Goal: Transaction & Acquisition: Purchase product/service

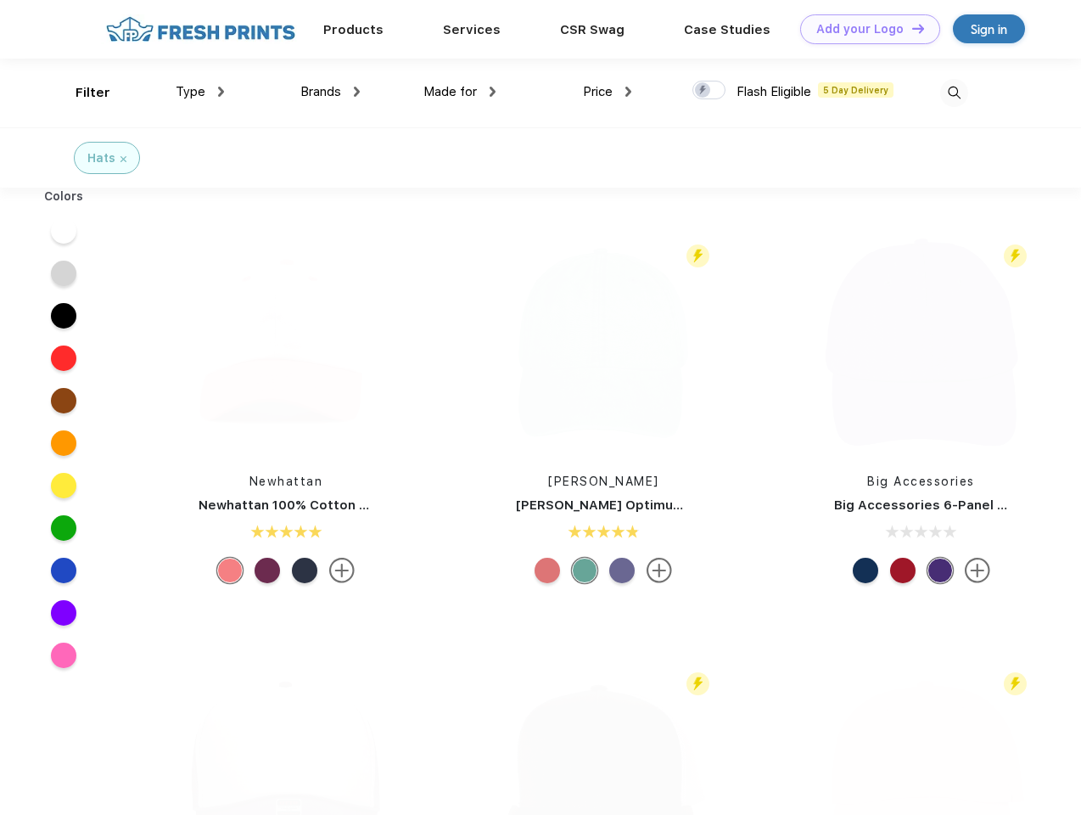
scroll to position [1, 0]
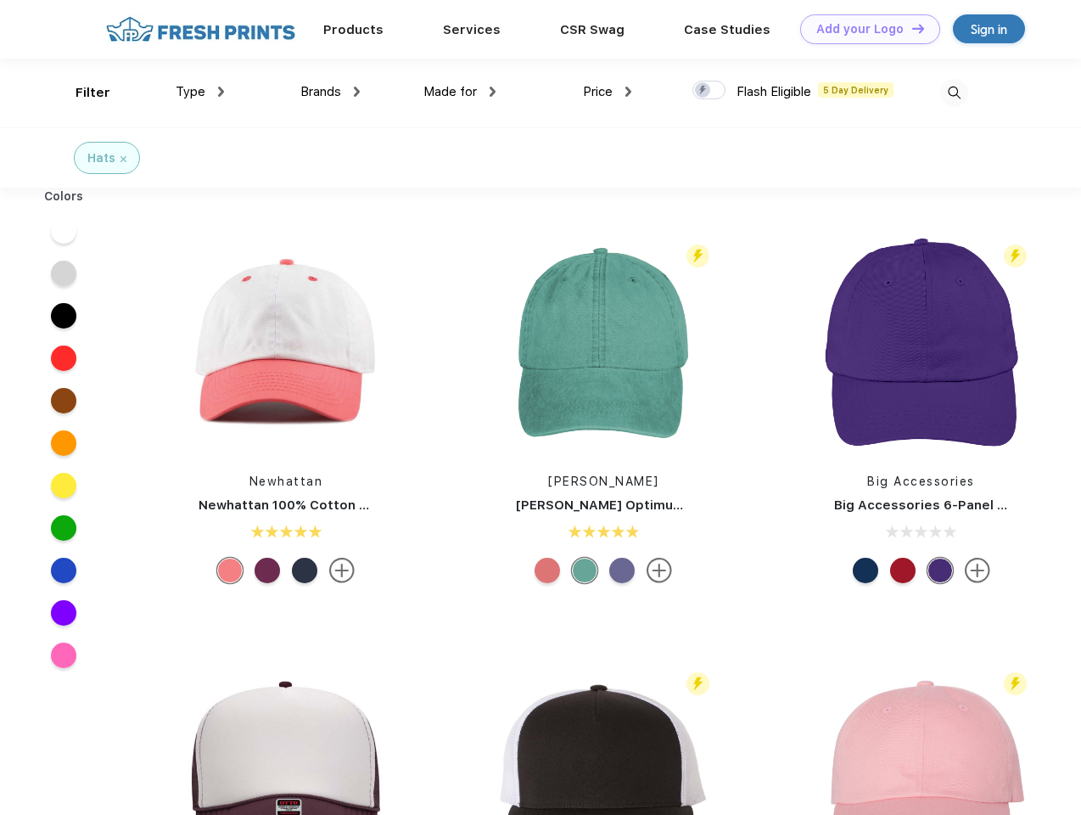
click at [864, 29] on link "Add your Logo Design Tool" at bounding box center [870, 29] width 140 height 30
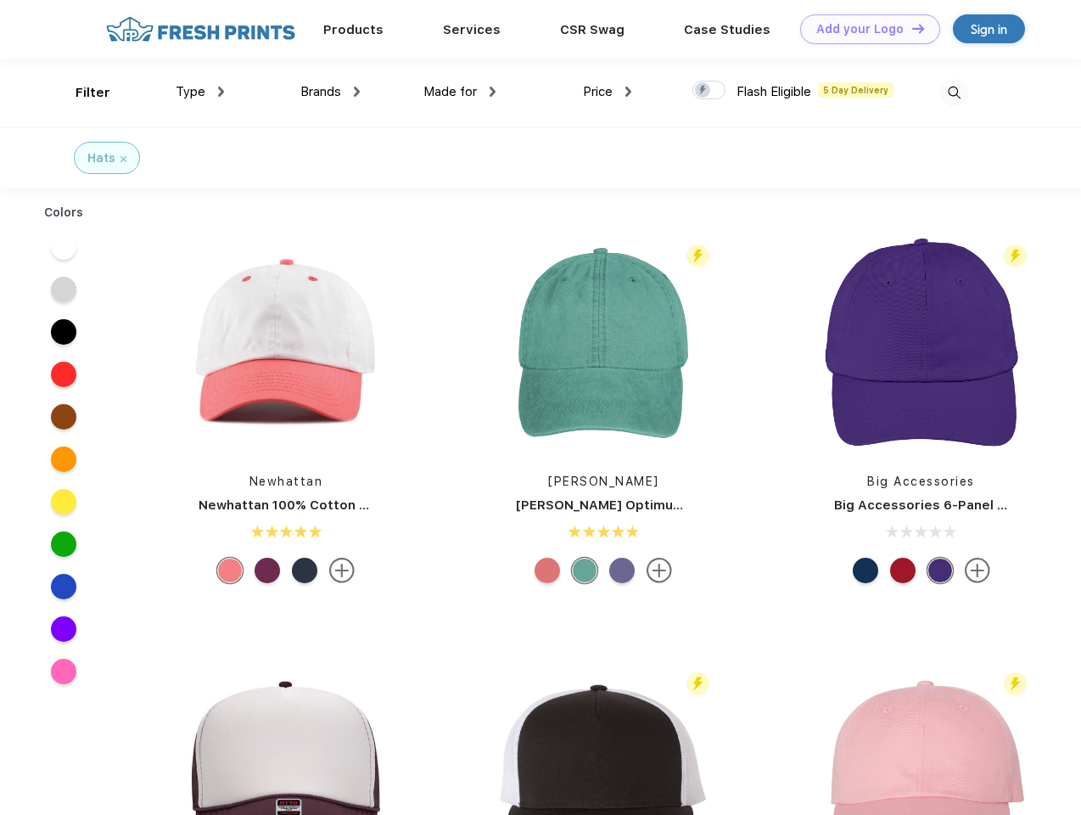
click at [0, 0] on div "Design Tool" at bounding box center [0, 0] width 0 height 0
click at [910, 28] on link "Add your Logo Design Tool" at bounding box center [870, 29] width 140 height 30
click at [81, 92] on div "Filter" at bounding box center [93, 93] width 35 height 20
click at [200, 92] on span "Type" at bounding box center [191, 91] width 30 height 15
click at [330, 92] on span "Brands" at bounding box center [320, 91] width 41 height 15
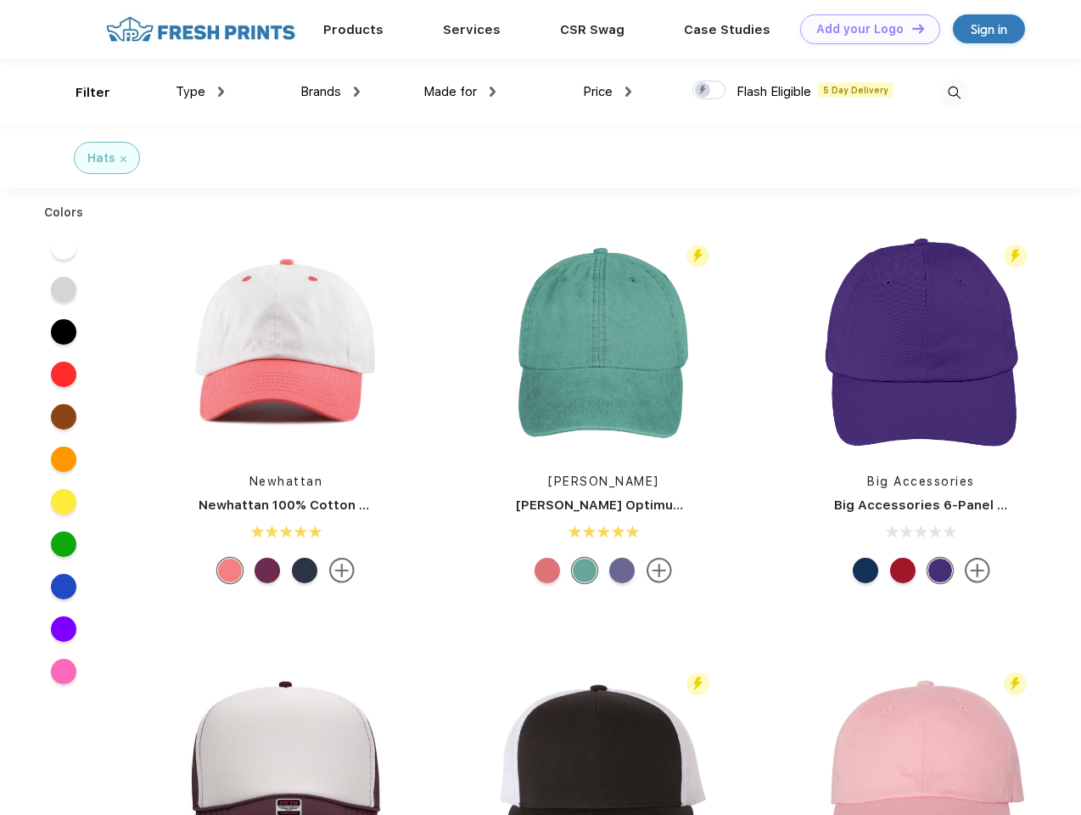
click at [460, 92] on span "Made for" at bounding box center [449, 91] width 53 height 15
click at [608, 92] on span "Price" at bounding box center [598, 91] width 30 height 15
click at [709, 91] on div at bounding box center [708, 90] width 33 height 19
click at [703, 91] on input "checkbox" at bounding box center [697, 85] width 11 height 11
click at [954, 92] on img at bounding box center [954, 93] width 28 height 28
